Goal: Communication & Community: Answer question/provide support

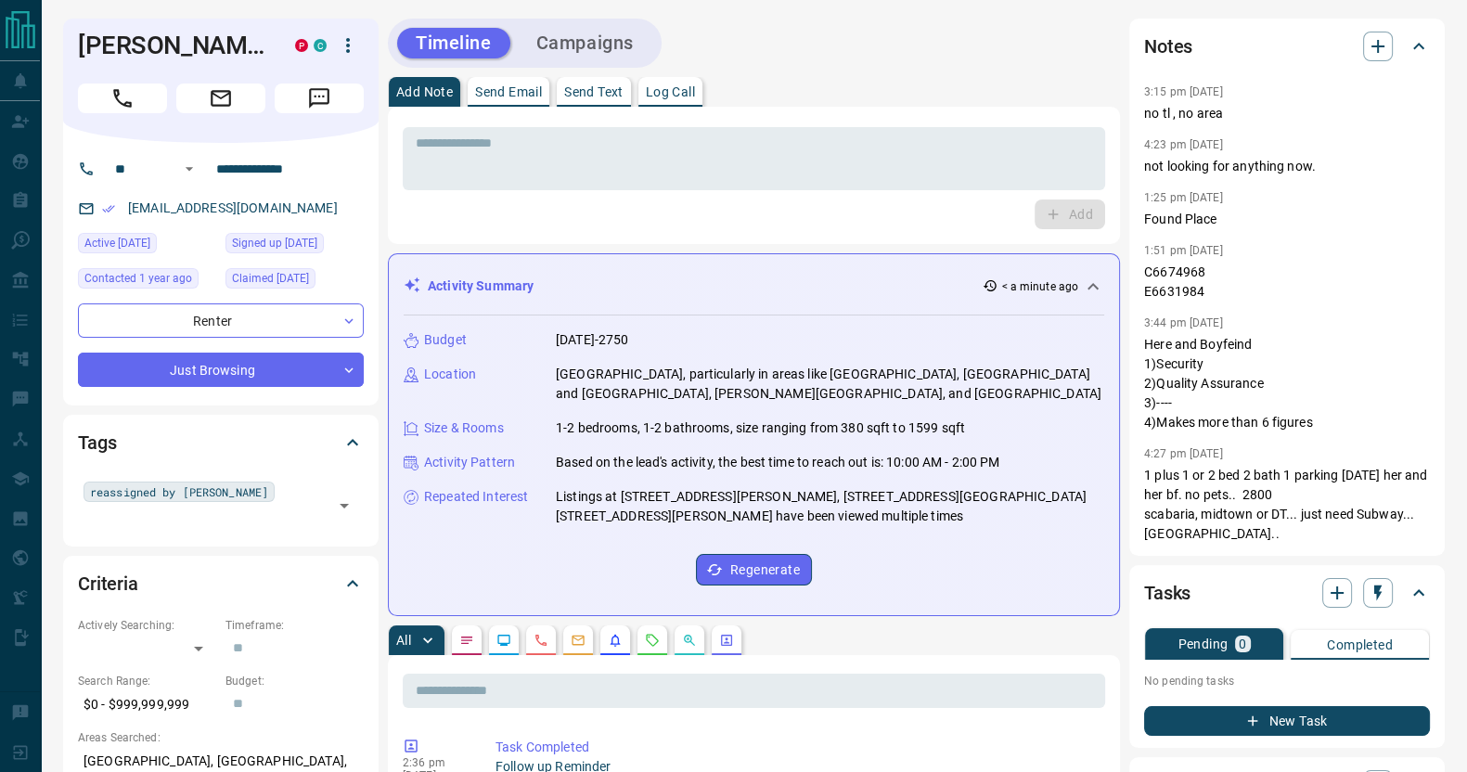
click at [507, 85] on p "Send Email" at bounding box center [508, 91] width 67 height 13
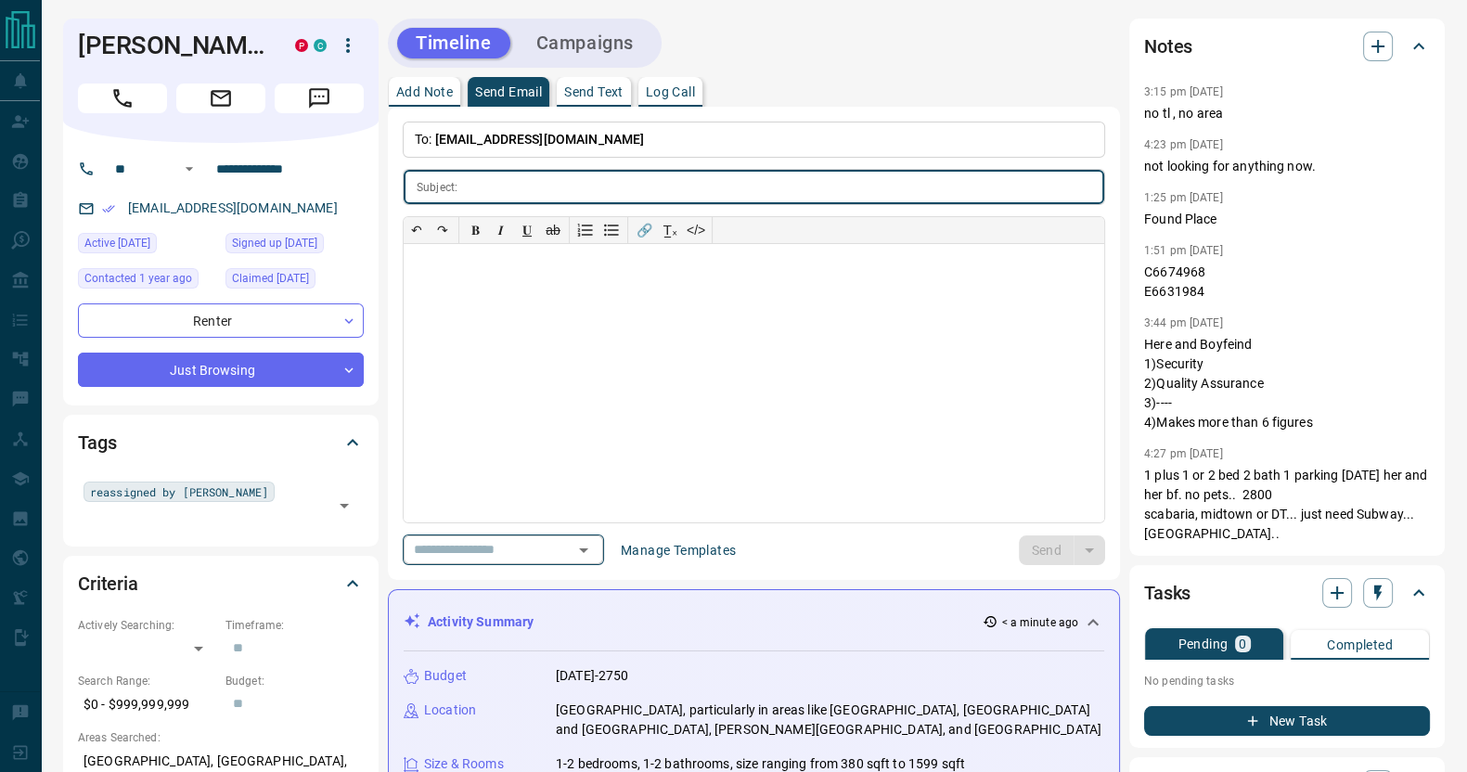
click at [547, 555] on input "text" at bounding box center [476, 549] width 141 height 23
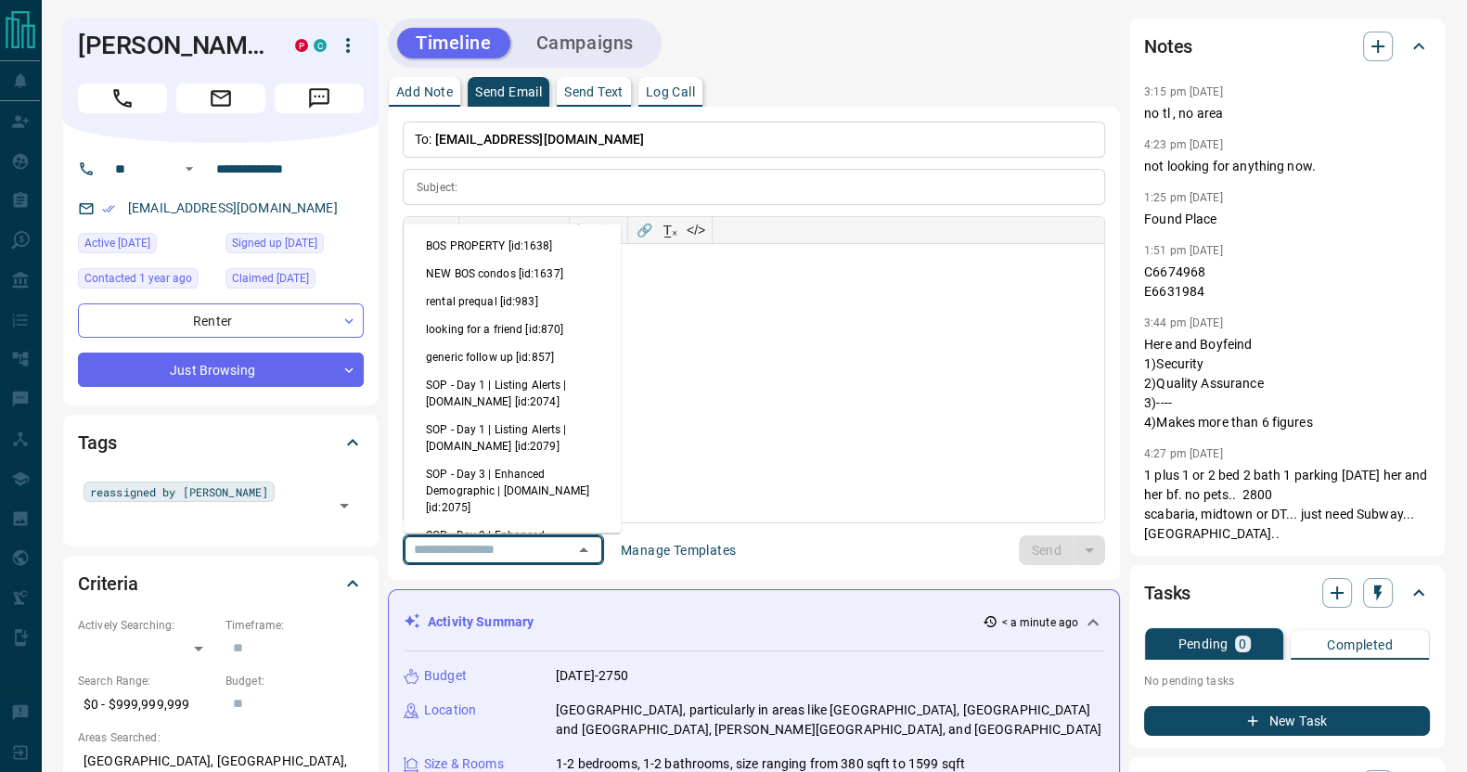
click at [506, 350] on li "generic follow up [id:857]" at bounding box center [512, 357] width 217 height 28
type input "**********"
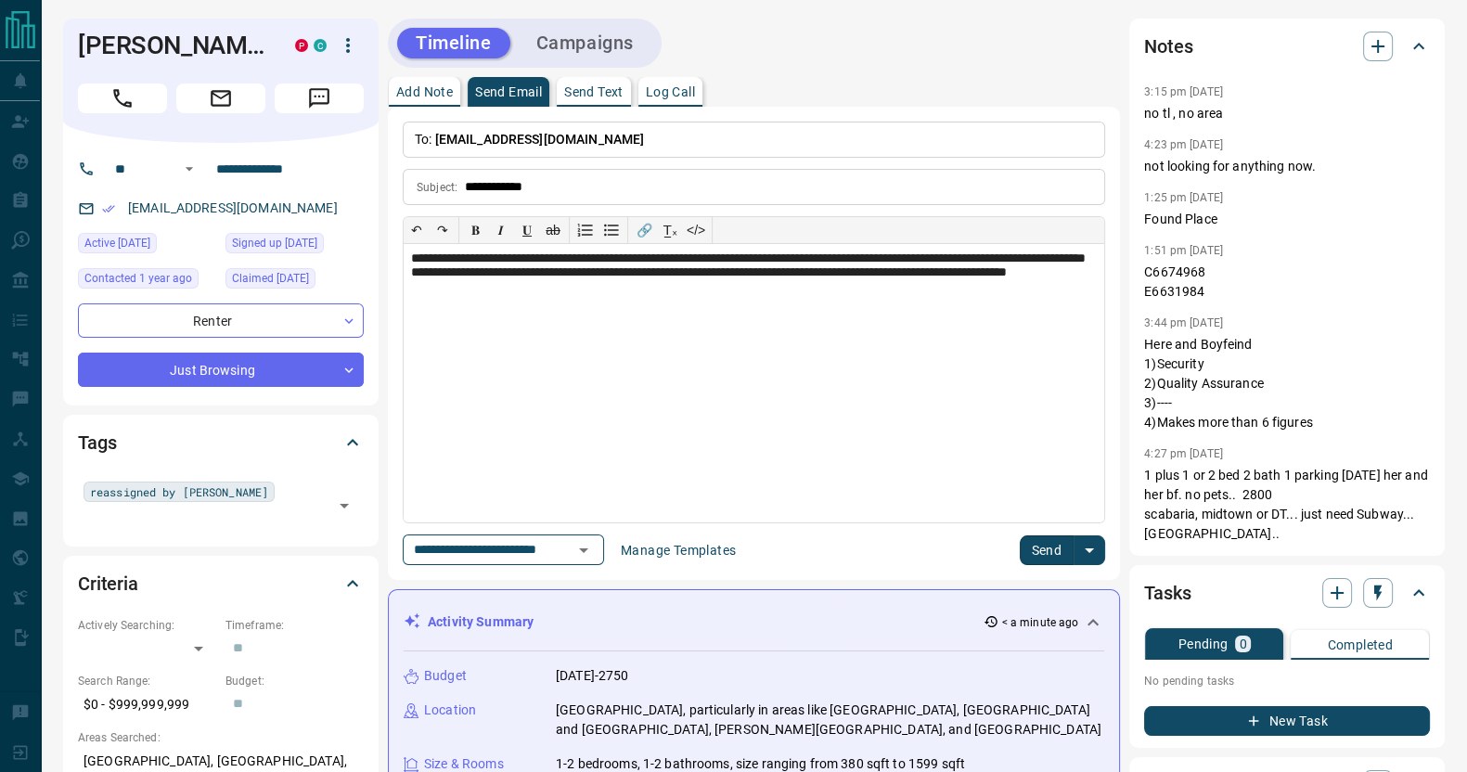
click at [1042, 554] on button "Send" at bounding box center [1047, 550] width 55 height 30
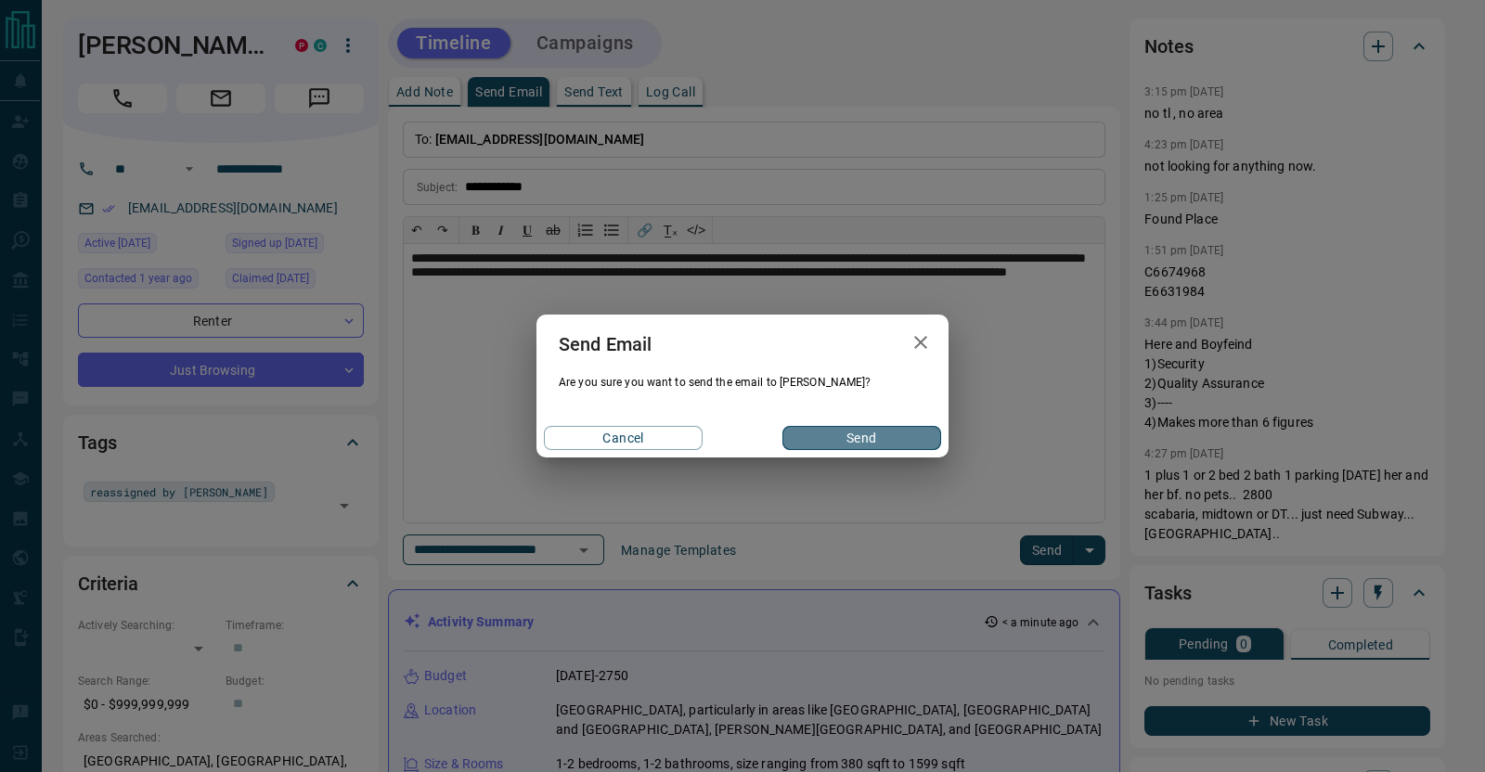
click at [894, 434] on button "Send" at bounding box center [861, 438] width 159 height 24
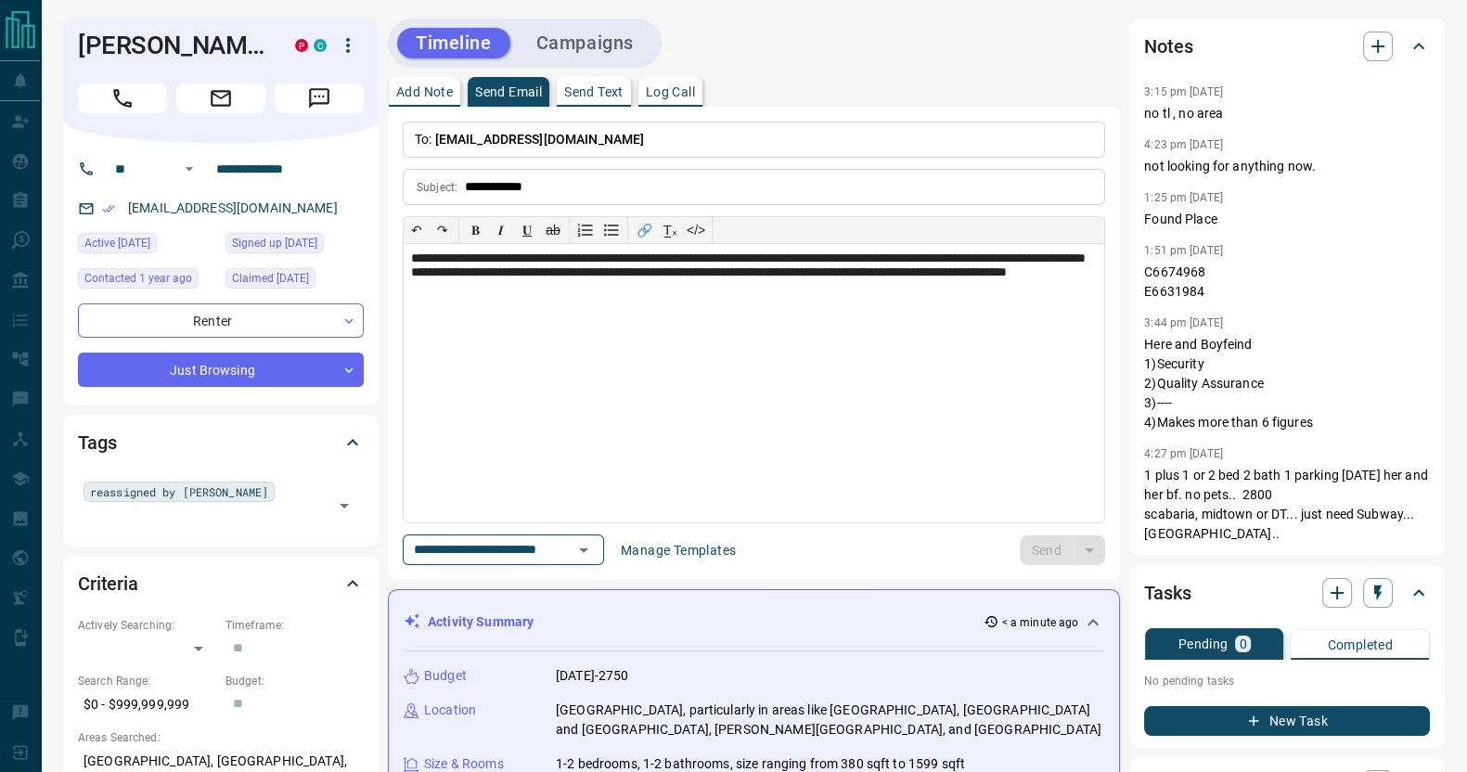
click at [402, 64] on div "Timeline Campaigns" at bounding box center [525, 43] width 274 height 49
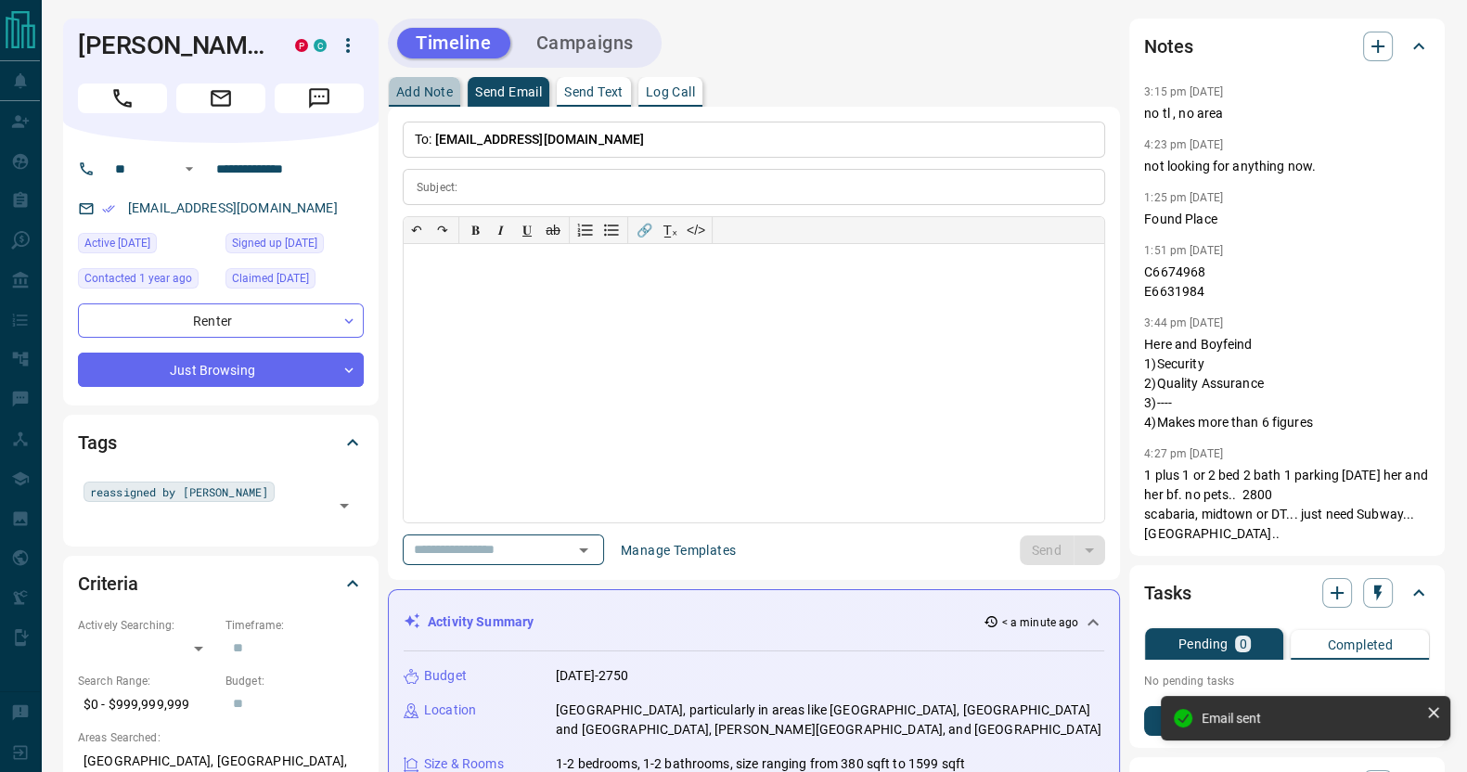
click at [399, 92] on p "Add Note" at bounding box center [424, 91] width 57 height 13
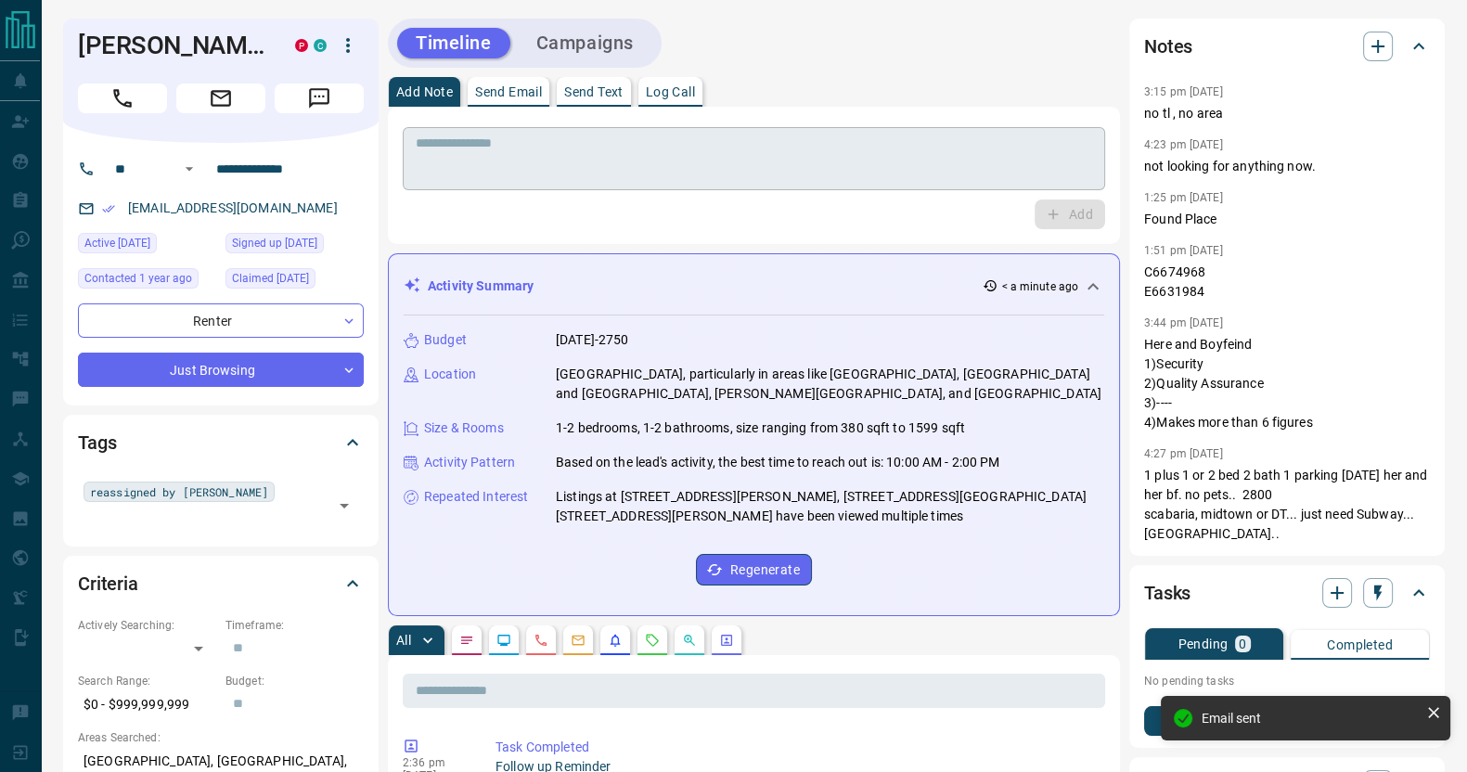
click at [543, 187] on div "* ​" at bounding box center [754, 158] width 702 height 63
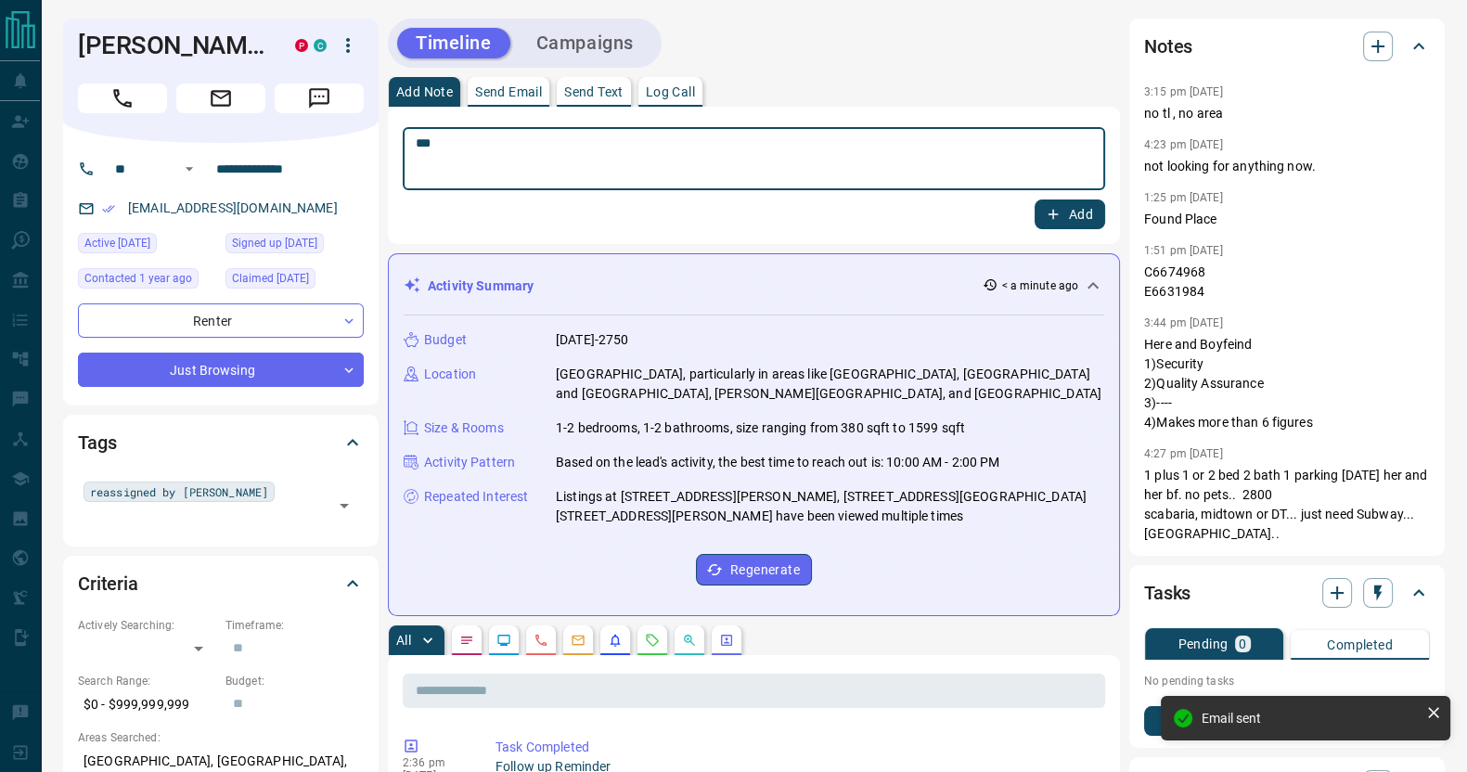
type textarea "***"
click at [1035, 199] on button "Add" at bounding box center [1070, 214] width 71 height 30
